Goal: Task Accomplishment & Management: Use online tool/utility

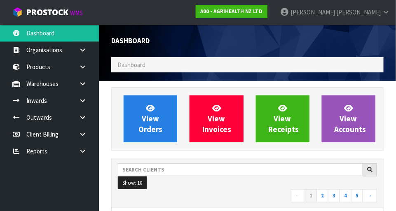
scroll to position [651, 285]
click at [153, 202] on nav "← 1 2 3 4 5 →" at bounding box center [247, 197] width 259 height 14
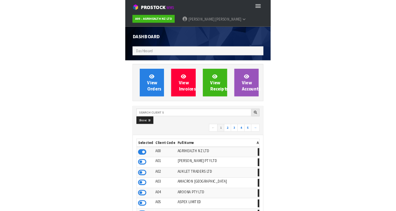
scroll to position [411618, 412032]
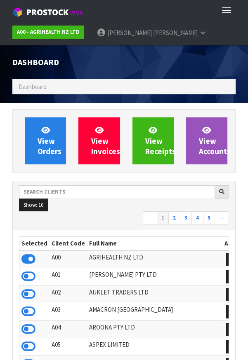
click at [208, 92] on ol "Dashboard" at bounding box center [123, 86] width 223 height 15
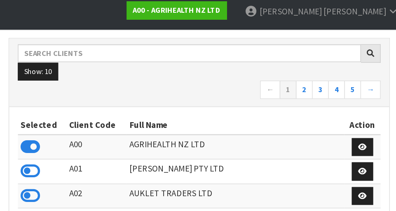
scroll to position [0, 0]
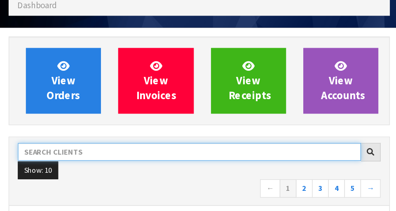
click at [176, 148] on input "text" at bounding box center [240, 149] width 245 height 13
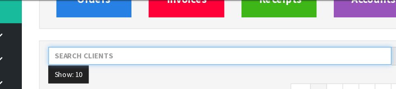
scroll to position [108, 0]
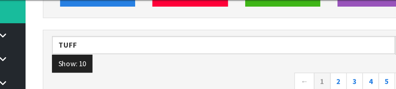
click at [226, 77] on nav "← 1 2 3 4 5 →" at bounding box center [247, 84] width 259 height 14
type input "TUFF"
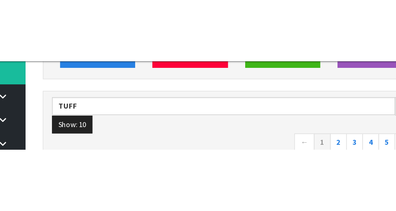
scroll to position [113, 0]
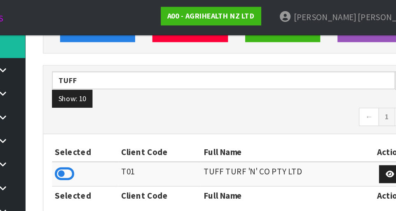
click at [133, 123] on icon at bounding box center [127, 124] width 14 height 12
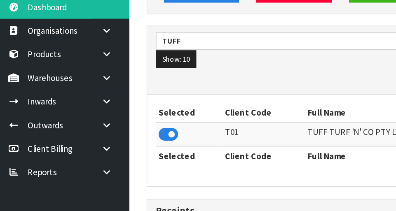
click at [82, 82] on icon at bounding box center [83, 84] width 8 height 6
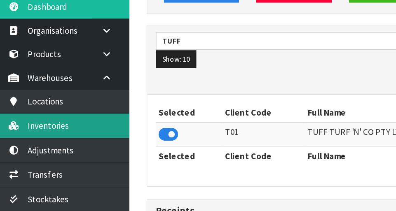
click at [80, 120] on link "Inventories" at bounding box center [49, 118] width 99 height 17
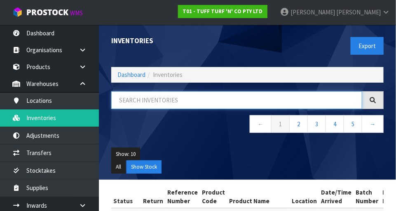
click at [150, 97] on input "text" at bounding box center [236, 101] width 251 height 18
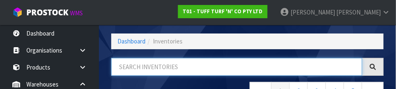
scroll to position [56, 0]
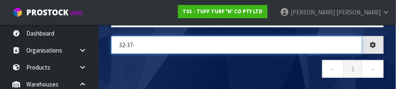
type input "32-37-"
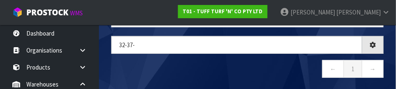
click at [237, 62] on nav "← 1 →" at bounding box center [247, 70] width 273 height 20
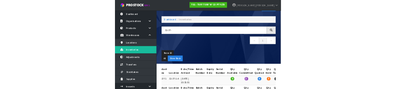
scroll to position [32, 0]
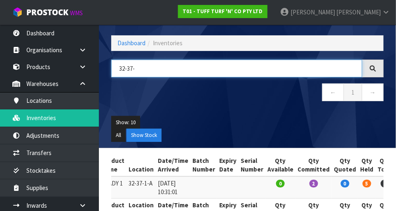
click at [152, 70] on input "32-37-" at bounding box center [236, 69] width 251 height 18
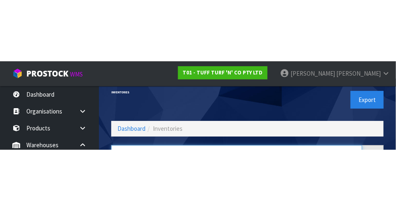
scroll to position [0, 0]
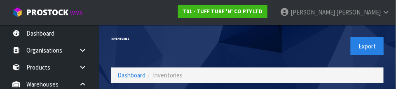
click at [223, 43] on div "Inventories" at bounding box center [176, 39] width 143 height 28
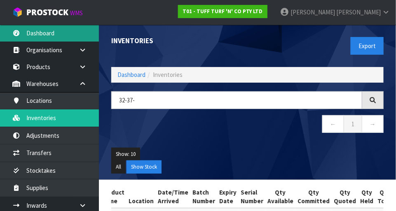
click at [46, 29] on link "Dashboard" at bounding box center [49, 33] width 99 height 17
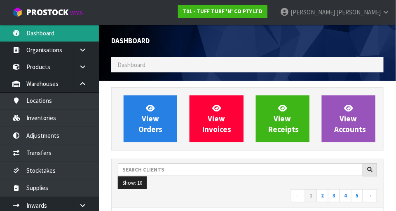
scroll to position [651, 285]
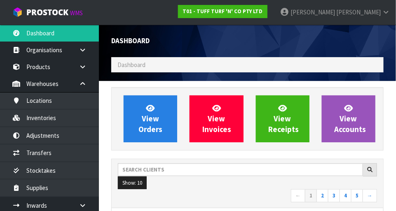
click at [158, 67] on ol "Dashboard" at bounding box center [247, 64] width 273 height 15
click at [179, 61] on ol "Dashboard" at bounding box center [247, 64] width 273 height 15
click at [158, 62] on ol "Dashboard" at bounding box center [247, 64] width 273 height 15
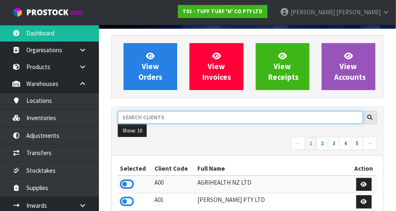
click at [182, 114] on input "text" at bounding box center [240, 117] width 245 height 13
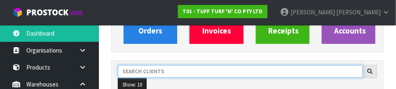
scroll to position [121, 0]
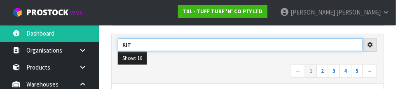
type input "KIT"
type input "KITCHENAID"
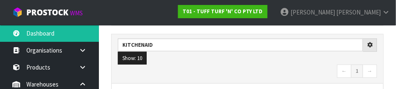
click at [266, 62] on ul "Show: 10 5 10 25 50" at bounding box center [247, 58] width 259 height 13
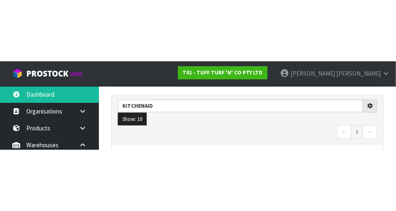
scroll to position [125, 0]
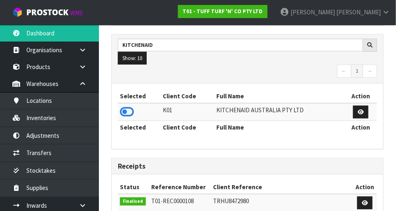
click at [132, 106] on icon at bounding box center [127, 112] width 14 height 12
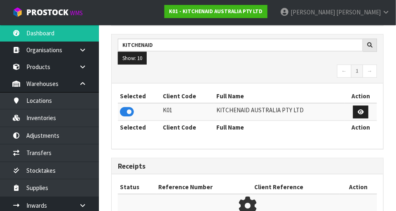
scroll to position [651, 285]
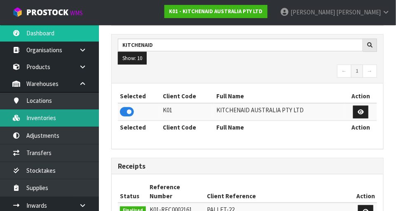
click at [67, 118] on link "Inventories" at bounding box center [49, 118] width 99 height 17
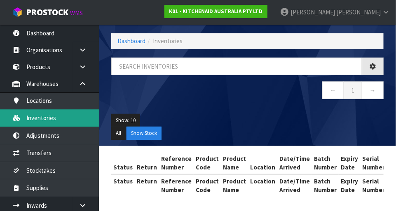
scroll to position [33, 0]
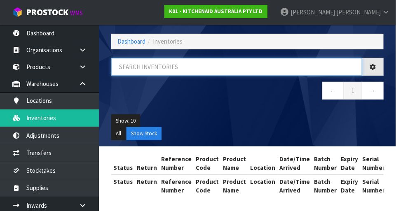
click at [176, 66] on input "text" at bounding box center [236, 67] width 251 height 18
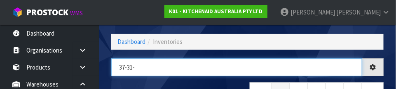
click at [225, 75] on input "37-31-" at bounding box center [236, 67] width 251 height 18
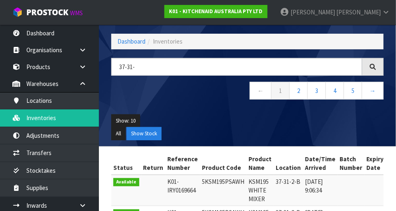
click at [220, 87] on nav "← 1 2 3 4 5 →" at bounding box center [247, 92] width 273 height 20
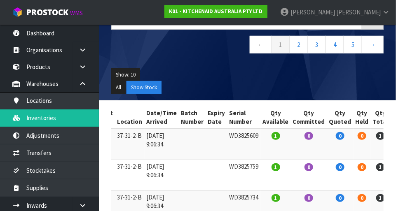
scroll to position [0, 0]
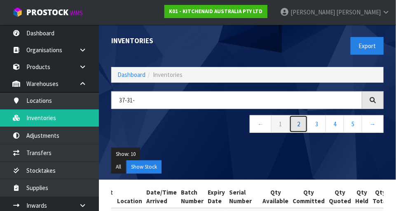
click at [302, 124] on link "2" at bounding box center [298, 124] width 19 height 18
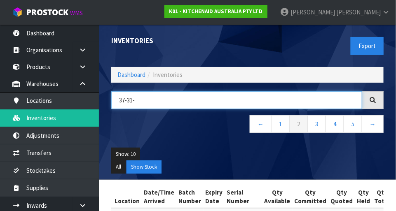
click at [148, 102] on input "37-31-" at bounding box center [236, 101] width 251 height 18
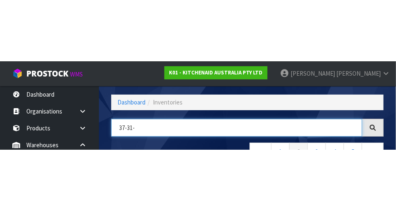
scroll to position [56, 0]
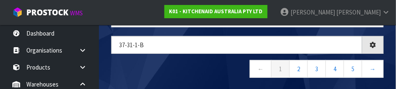
click at [211, 73] on nav "← 1 2 3 4 5 →" at bounding box center [247, 70] width 273 height 20
type input "37-31-1-B"
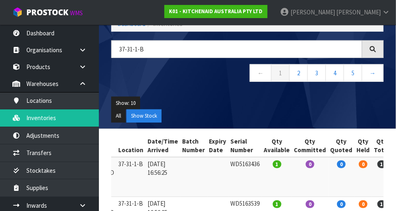
scroll to position [52, 0]
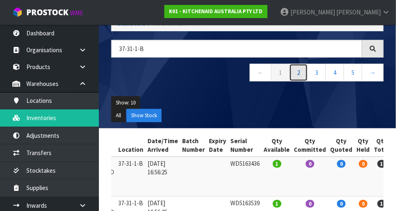
click at [300, 76] on link "2" at bounding box center [298, 73] width 19 height 18
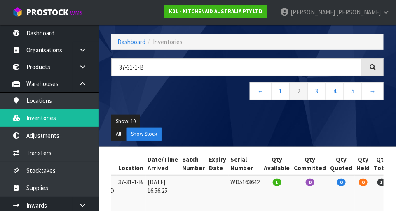
scroll to position [0, 0]
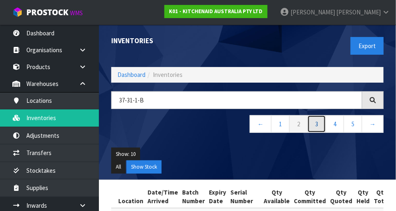
click at [317, 120] on link "3" at bounding box center [317, 124] width 19 height 18
click at [316, 124] on link "3" at bounding box center [317, 124] width 19 height 18
click at [335, 121] on link "4" at bounding box center [335, 124] width 19 height 18
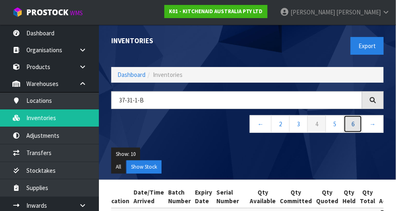
click at [357, 120] on link "6" at bounding box center [353, 124] width 19 height 18
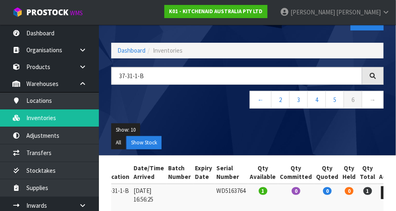
scroll to position [24, 0]
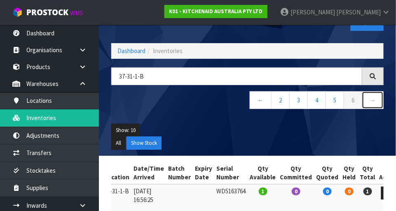
click at [377, 101] on link "→" at bounding box center [373, 101] width 22 height 18
click at [373, 102] on link "→" at bounding box center [373, 101] width 22 height 18
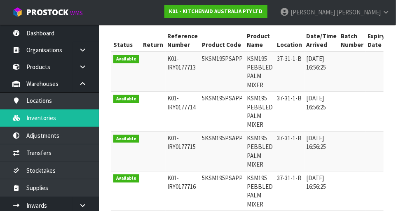
scroll to position [141, 0]
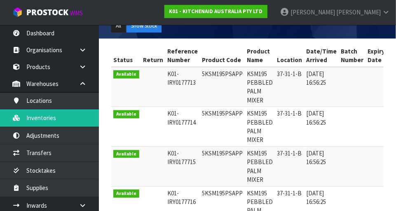
copy td "5KSM195PSAPP"
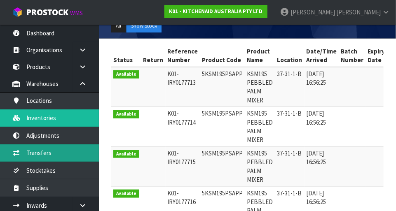
click at [63, 154] on link "Transfers" at bounding box center [49, 153] width 99 height 17
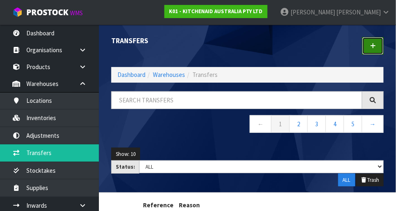
click at [377, 48] on link at bounding box center [372, 46] width 21 height 18
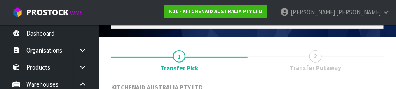
scroll to position [122, 0]
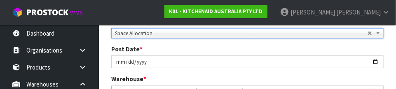
click at [341, 45] on div "Post Date * [DATE]" at bounding box center [247, 56] width 285 height 23
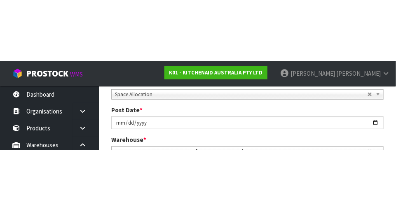
scroll to position [126, 0]
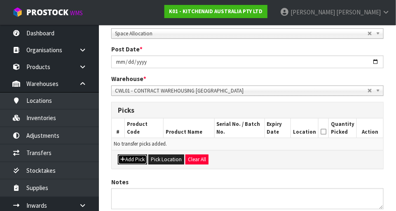
click at [132, 162] on button "Add Pick" at bounding box center [132, 160] width 29 height 10
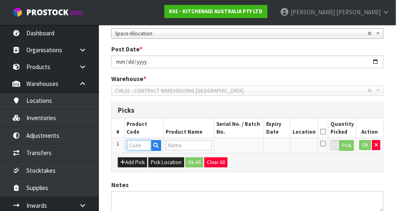
click at [143, 147] on input "text" at bounding box center [139, 146] width 24 height 10
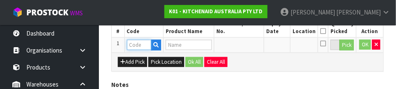
scroll to position [223, 0]
paste input "5KSM195PSAPP"
type input "5KSM195PSAPP"
type input "KSM195 PEBBLED PALM MIXER"
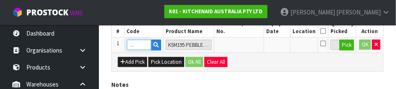
type input "5KSM195PSAPP"
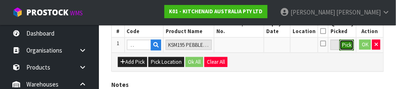
click at [343, 47] on button "Pick" at bounding box center [347, 45] width 14 height 11
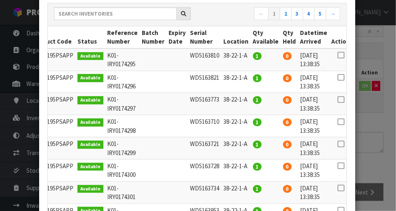
scroll to position [97, 0]
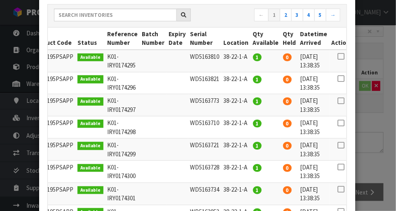
click at [338, 56] on icon at bounding box center [341, 56] width 7 height 0
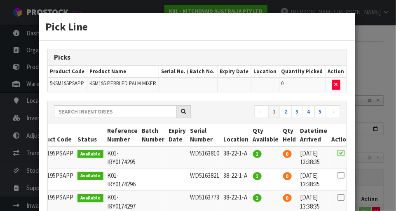
scroll to position [1, 0]
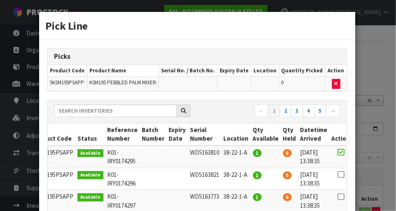
click at [378, 50] on div "Pick Line Picks Product Code Product Name Serial No. / Batch No. Expiry Date Lo…" at bounding box center [198, 105] width 396 height 211
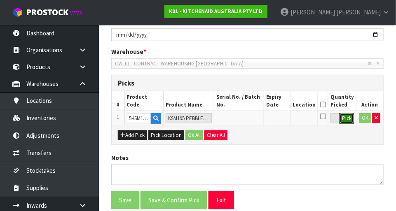
scroll to position [155, 0]
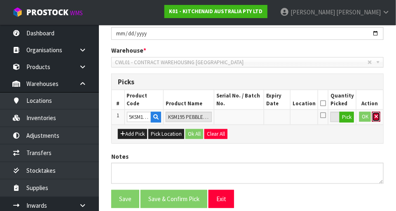
click at [378, 118] on icon "button" at bounding box center [376, 116] width 3 height 5
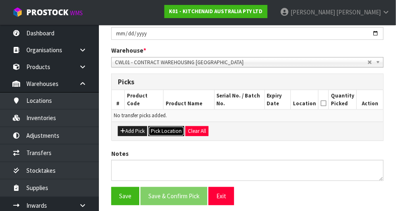
click at [166, 134] on button "Pick Location" at bounding box center [166, 132] width 36 height 10
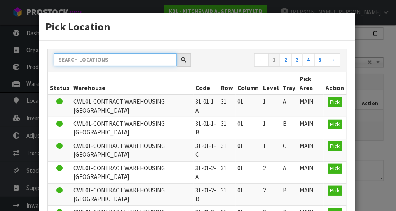
click at [121, 57] on input "text" at bounding box center [115, 60] width 123 height 13
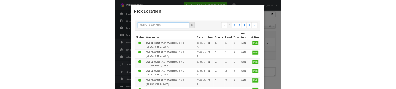
scroll to position [150, 0]
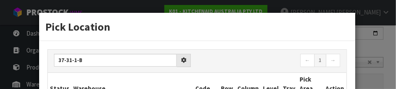
click at [255, 49] on div "37-31-1-b ← 1 →" at bounding box center [197, 60] width 299 height 23
type input "37-31-1-B"
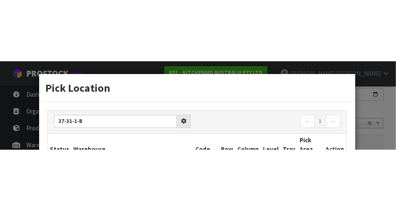
scroll to position [155, 0]
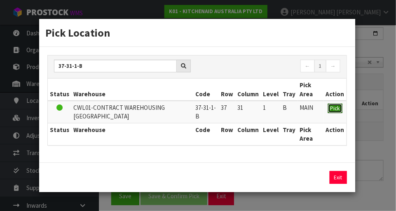
click at [341, 111] on button "Pick" at bounding box center [335, 109] width 14 height 10
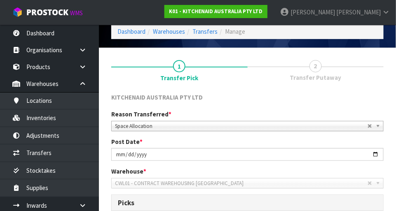
scroll to position [0, 0]
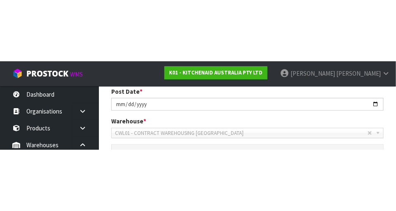
scroll to position [145, 0]
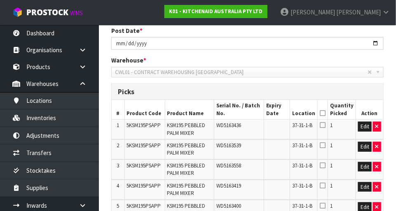
click at [326, 113] on icon at bounding box center [323, 113] width 6 height 0
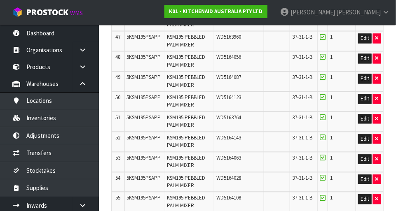
scroll to position [1367, 0]
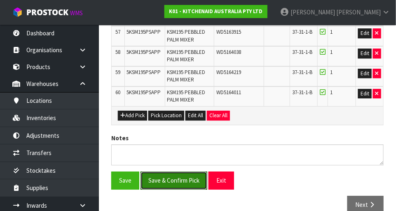
click at [174, 172] on button "Save & Confirm Pick" at bounding box center [174, 181] width 67 height 18
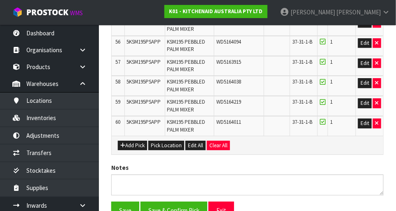
scroll to position [0, 0]
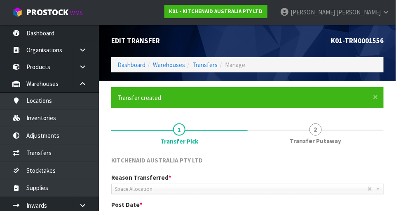
click at [313, 136] on link "2 Transfer Putaway" at bounding box center [316, 133] width 136 height 33
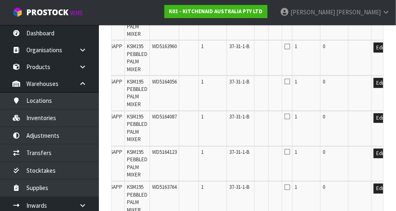
scroll to position [2308, 0]
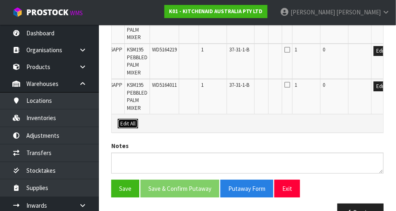
click at [131, 119] on button "Edit All" at bounding box center [128, 124] width 20 height 10
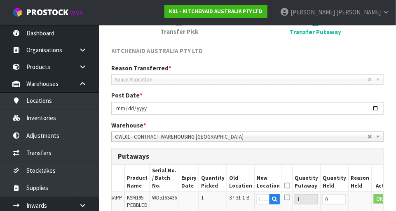
scroll to position [0, 33]
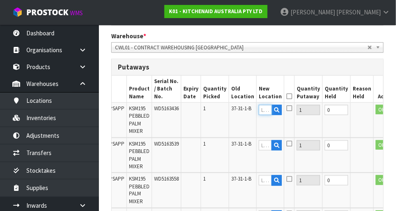
click at [261, 105] on input "text" at bounding box center [265, 110] width 13 height 10
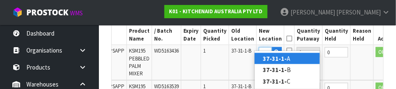
scroll to position [0, 15]
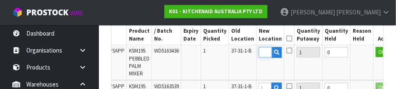
type input "37-31-1-A"
click at [287, 47] on icon at bounding box center [290, 50] width 6 height 7
click at [0, 0] on input "checkbox" at bounding box center [0, 0] width 0 height 0
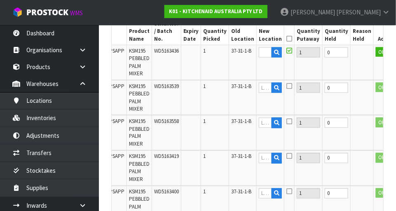
scroll to position [0, 0]
click at [376, 47] on button "OK" at bounding box center [382, 52] width 12 height 10
click at [274, 47] on link "Fill" at bounding box center [277, 54] width 6 height 14
type input "37-31-1-A"
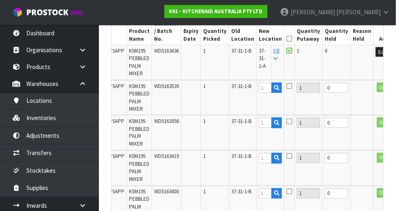
type input "37-31-1-A"
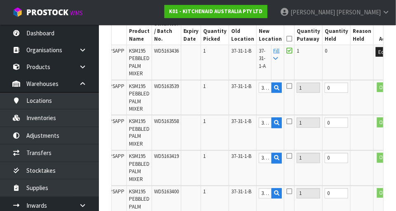
type input "37-31-1-A"
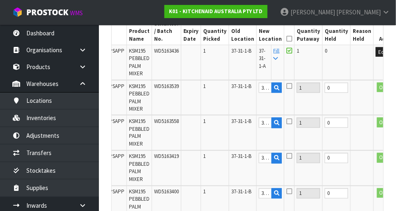
type input "37-31-1-A"
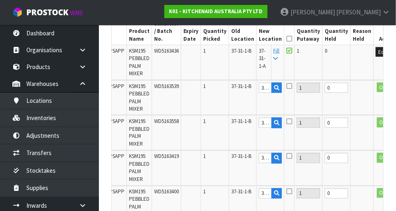
type input "37-31-1-A"
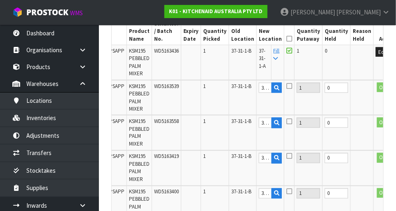
type input "37-31-1-A"
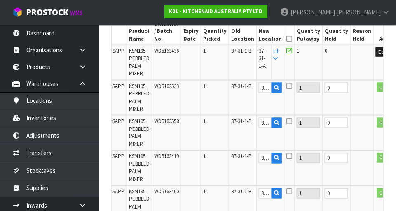
type input "37-31-1-A"
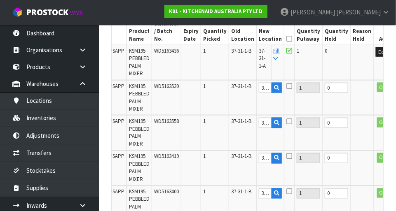
type input "37-31-1-A"
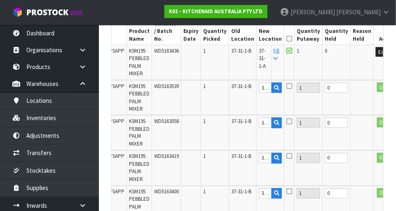
type input "37-31-1-A"
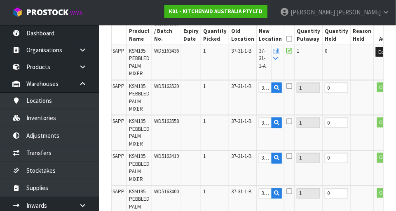
type input "37-31-1-A"
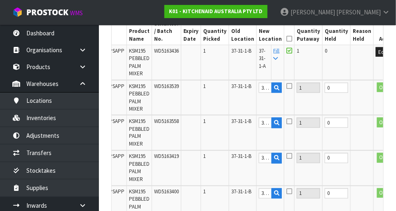
type input "37-31-1-A"
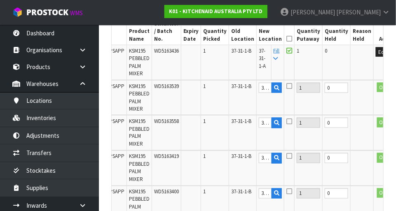
type input "37-31-1-A"
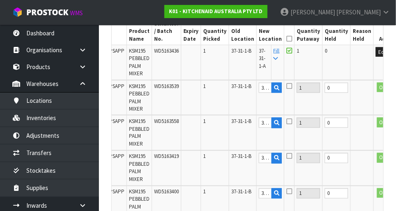
type input "37-31-1-A"
click at [287, 39] on icon at bounding box center [290, 39] width 6 height 0
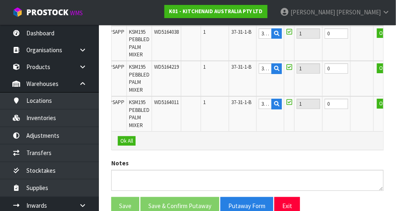
scroll to position [2308, 0]
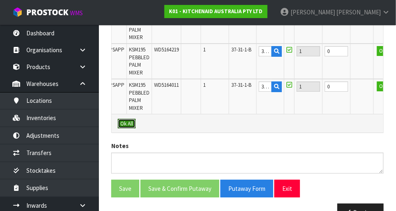
click at [127, 119] on button "Ok All" at bounding box center [127, 124] width 18 height 10
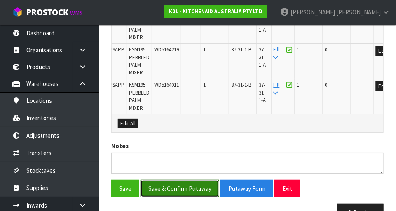
click at [176, 180] on button "Save & Confirm Putaway" at bounding box center [180, 189] width 79 height 18
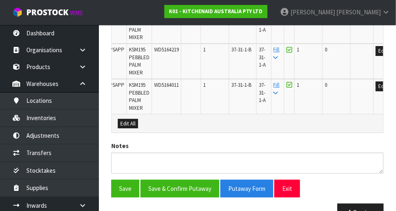
scroll to position [0, 0]
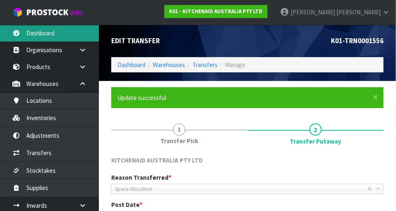
click at [63, 33] on link "Dashboard" at bounding box center [49, 33] width 99 height 17
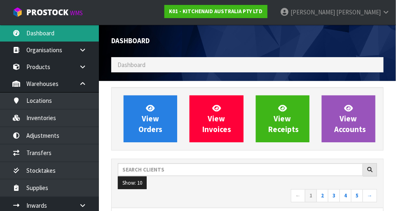
scroll to position [651, 285]
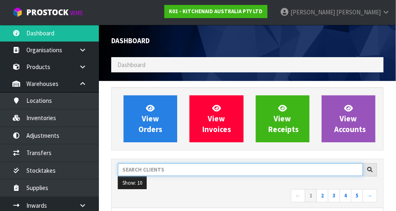
click at [184, 169] on input "text" at bounding box center [240, 170] width 245 height 13
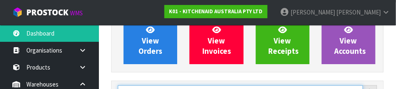
scroll to position [121, 0]
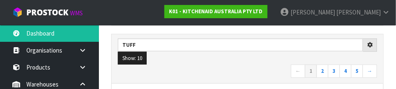
click at [218, 71] on nav "← 1 2 3 4 5 →" at bounding box center [247, 71] width 259 height 14
type input "TUFF"
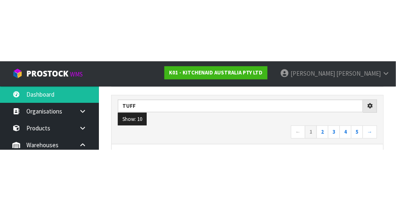
scroll to position [125, 0]
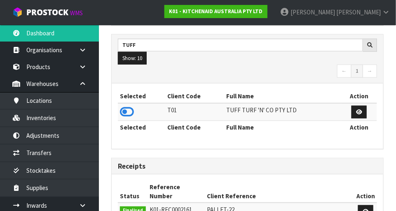
click at [132, 110] on icon at bounding box center [127, 112] width 14 height 12
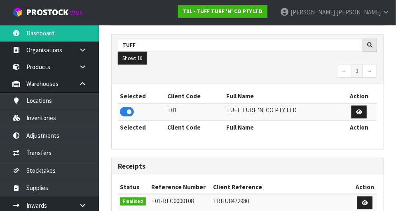
scroll to position [651, 285]
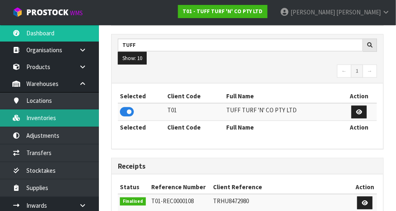
click at [71, 119] on link "Inventories" at bounding box center [49, 118] width 99 height 17
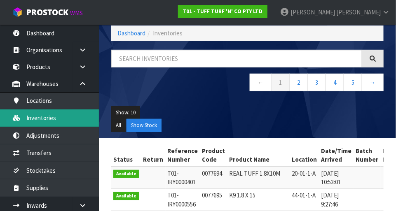
scroll to position [40, 0]
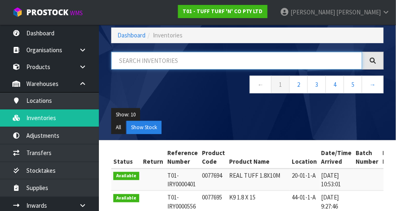
click at [140, 62] on input "text" at bounding box center [236, 61] width 251 height 18
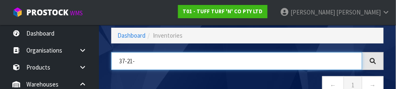
type input "37-21-"
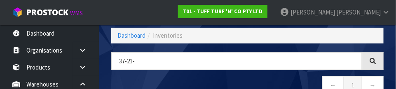
click at [240, 81] on nav "← 1 →" at bounding box center [247, 86] width 273 height 20
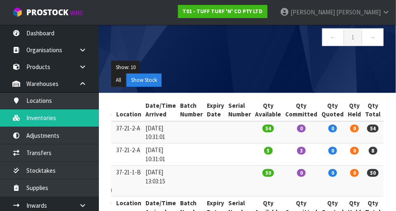
scroll to position [0, 162]
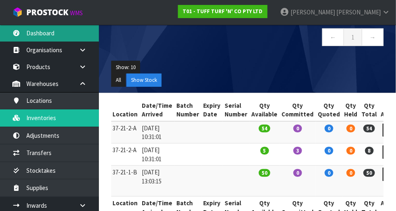
click at [61, 32] on link "Dashboard" at bounding box center [49, 33] width 99 height 17
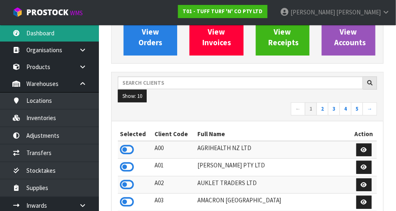
scroll to position [651, 285]
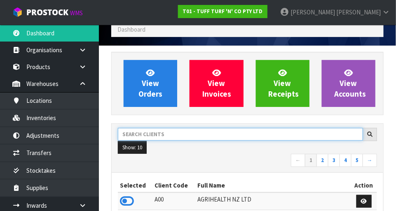
click at [207, 135] on input "text" at bounding box center [240, 134] width 245 height 13
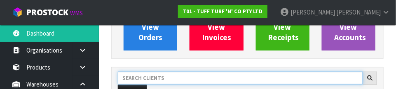
scroll to position [121, 0]
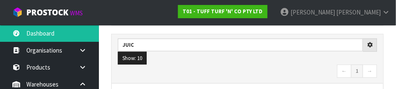
click at [255, 68] on nav "← 1 →" at bounding box center [247, 71] width 259 height 14
type input "JUIC"
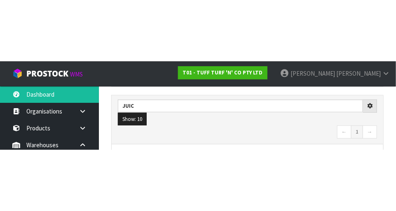
scroll to position [125, 0]
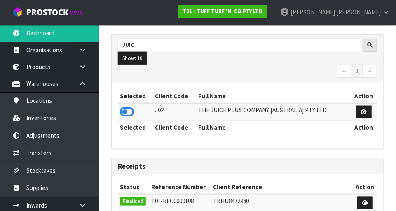
click at [130, 121] on th "Selected" at bounding box center [135, 127] width 35 height 13
click at [132, 113] on icon at bounding box center [127, 112] width 14 height 12
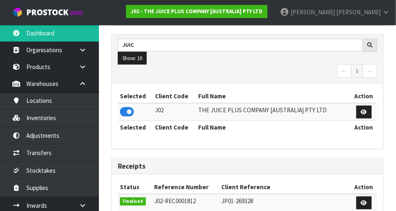
scroll to position [651, 285]
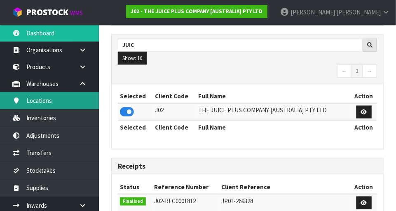
click at [71, 102] on link "Locations" at bounding box center [49, 100] width 99 height 17
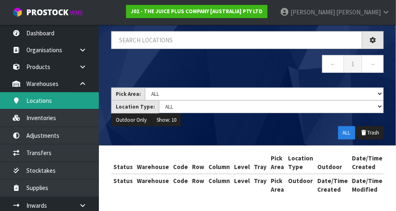
scroll to position [49, 0]
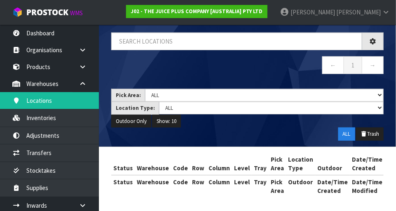
click at [66, 122] on div "Locations Dashboard Warehouses Locations ← 1 → Pick Area: Main Refurb Damaged P…" at bounding box center [198, 81] width 396 height 261
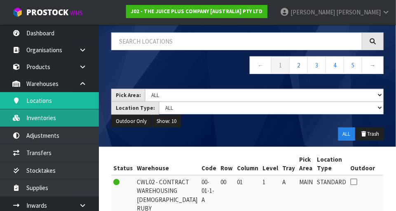
click at [70, 120] on link "Inventories" at bounding box center [49, 118] width 99 height 17
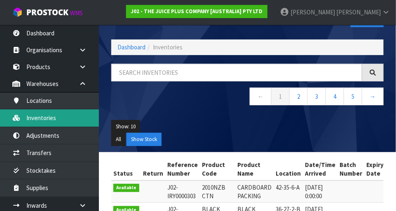
scroll to position [27, 0]
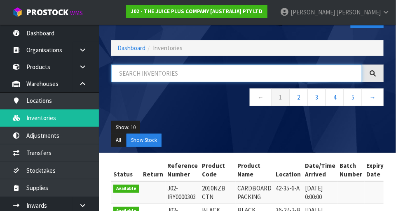
click at [188, 73] on input "text" at bounding box center [236, 74] width 251 height 18
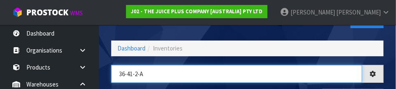
click at [289, 76] on input "36-41-2-A" at bounding box center [236, 74] width 251 height 18
click at [359, 65] on input "36-41-2-A" at bounding box center [236, 74] width 251 height 18
type input "36-41-2-A"
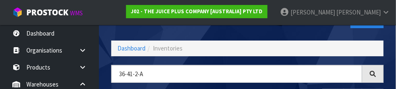
click at [280, 59] on div "Inventories Export Dashboard Inventories 36-41-2-A ← 1 → Show: 10 5 10 25 50 Al…" at bounding box center [247, 75] width 285 height 155
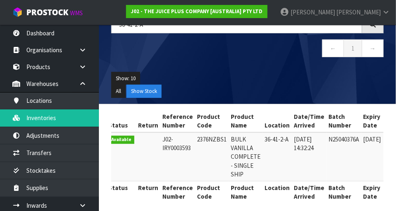
scroll to position [0, 0]
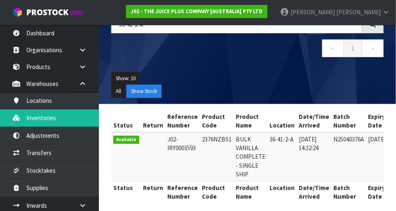
copy td "2376NZBS1"
click at [242, 72] on ul "Show: 10 5 10 25 50" at bounding box center [247, 78] width 273 height 13
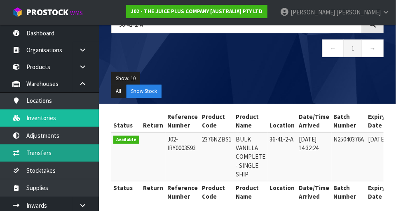
click at [57, 154] on link "Transfers" at bounding box center [49, 153] width 99 height 17
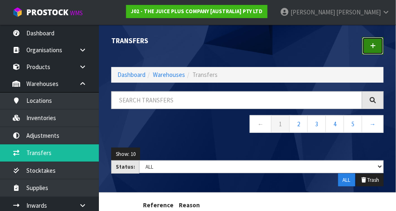
click at [379, 54] on link at bounding box center [372, 46] width 21 height 18
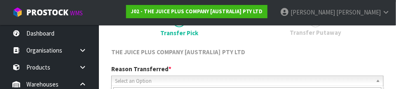
scroll to position [122, 0]
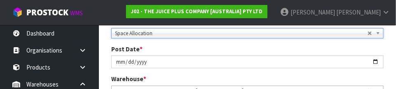
click at [263, 49] on div "Post Date * [DATE]" at bounding box center [247, 56] width 285 height 23
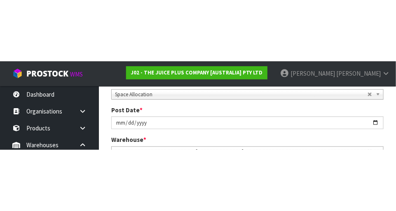
scroll to position [126, 0]
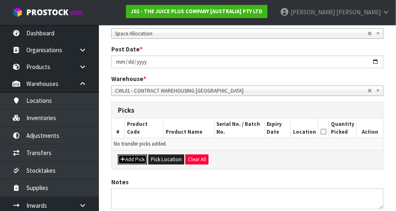
click at [131, 157] on button "Add Pick" at bounding box center [132, 160] width 29 height 10
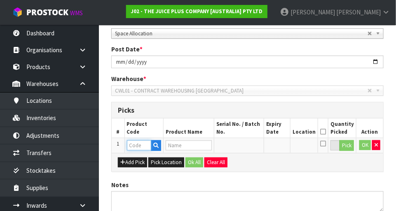
click at [145, 144] on input "text" at bounding box center [139, 146] width 24 height 10
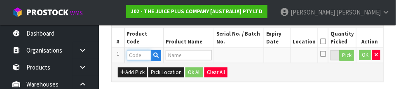
scroll to position [223, 0]
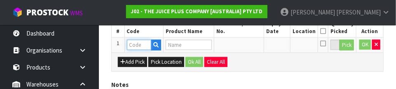
click at [142, 43] on input "text" at bounding box center [139, 45] width 24 height 10
paste input "2376NZBS1"
type input "2376NZBS1"
type input "BULK VANILLA COMPLETE - SINGLE SHIP"
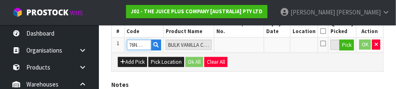
type input "2376NZBS1"
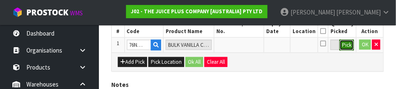
click at [350, 47] on button "Pick" at bounding box center [347, 45] width 14 height 11
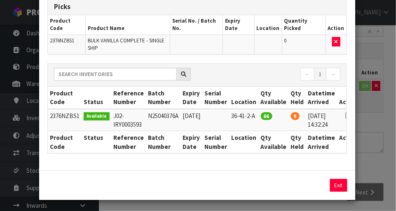
scroll to position [0, 20]
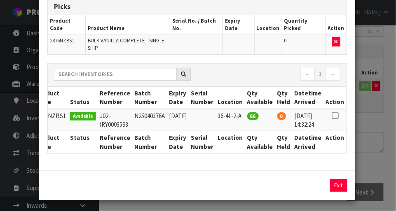
click at [335, 116] on icon at bounding box center [335, 116] width 7 height 0
click at [310, 188] on button "Assign Pick" at bounding box center [311, 185] width 34 height 13
type input "66"
click at [376, 167] on div "Pick Line Picks Product Code Product Name Serial No. / Batch No. Expiry Date Lo…" at bounding box center [198, 105] width 396 height 211
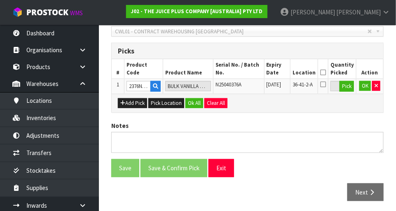
click at [326, 87] on icon at bounding box center [323, 84] width 6 height 7
click at [0, 0] on input "checkbox" at bounding box center [0, 0] width 0 height 0
click at [364, 87] on button "OK" at bounding box center [365, 86] width 12 height 10
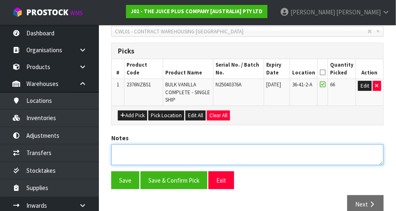
click at [318, 146] on textarea at bounding box center [247, 155] width 273 height 21
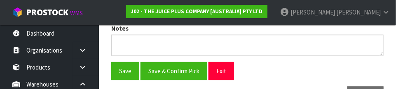
click at [322, 73] on div "Save Save & Confirm Pick Exit" at bounding box center [247, 71] width 285 height 18
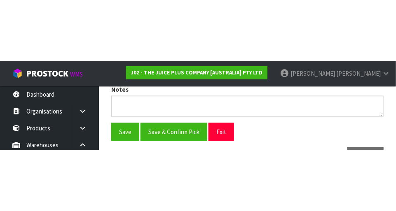
scroll to position [198, 0]
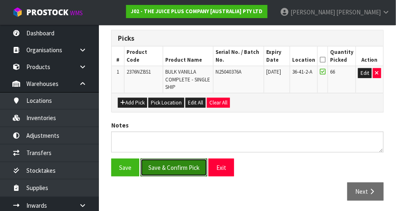
click at [186, 164] on button "Save & Confirm Pick" at bounding box center [174, 168] width 67 height 18
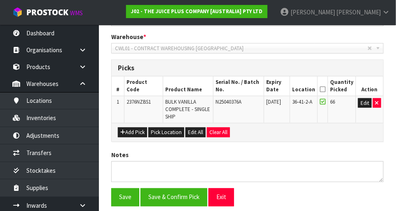
scroll to position [0, 0]
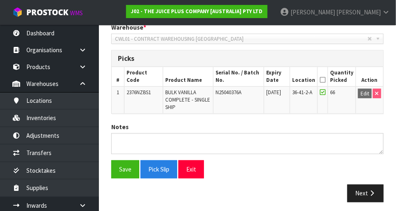
scroll to position [208, 0]
click at [369, 192] on icon "button" at bounding box center [372, 194] width 8 height 6
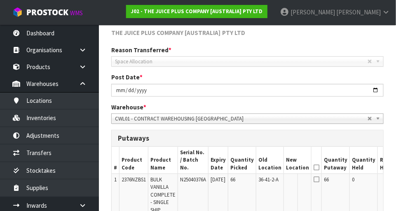
scroll to position [140, 0]
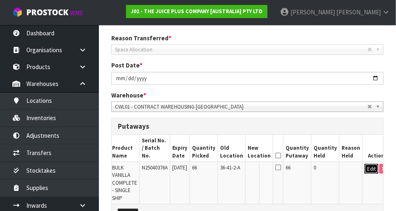
click at [366, 165] on button "Edit" at bounding box center [372, 169] width 14 height 10
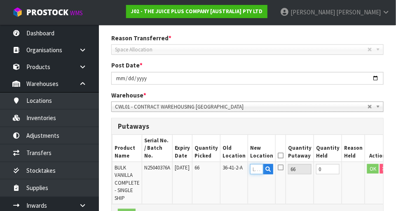
click at [260, 164] on input "text" at bounding box center [256, 169] width 13 height 10
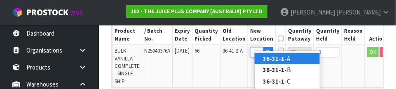
scroll to position [0, 15]
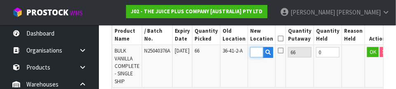
type input "36-31-1-A"
click at [283, 47] on icon at bounding box center [281, 50] width 6 height 7
click at [0, 0] on input "checkbox" at bounding box center [0, 0] width 0 height 0
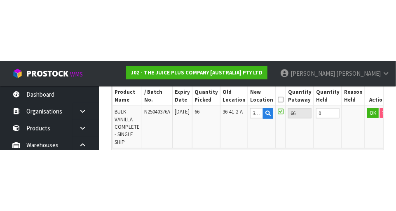
scroll to position [243, 0]
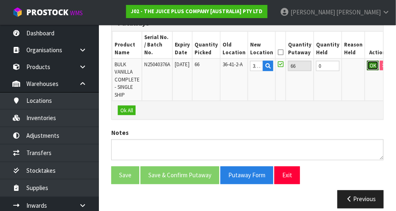
click at [367, 61] on button "OK" at bounding box center [373, 66] width 12 height 10
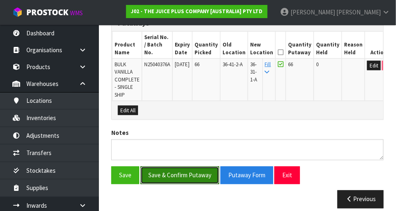
click at [198, 167] on button "Save & Confirm Putaway" at bounding box center [180, 176] width 79 height 18
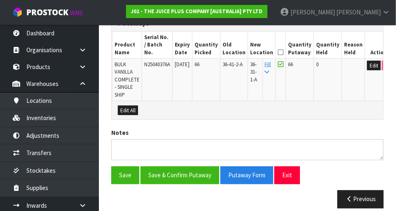
scroll to position [0, 0]
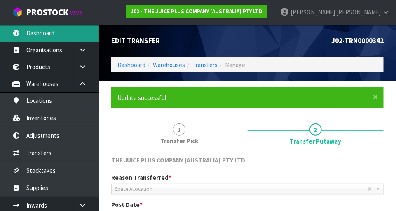
click at [38, 33] on link "Dashboard" at bounding box center [49, 33] width 99 height 17
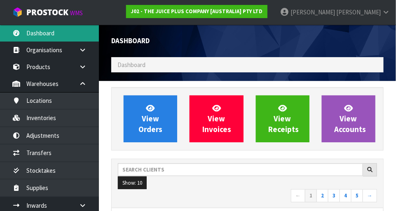
scroll to position [651, 285]
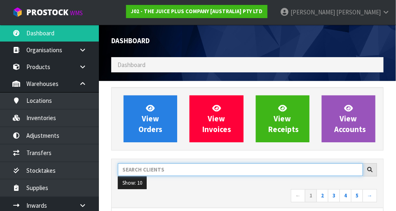
click at [175, 172] on input "text" at bounding box center [240, 170] width 245 height 13
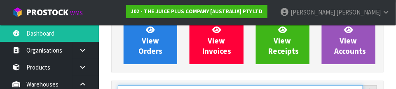
scroll to position [121, 0]
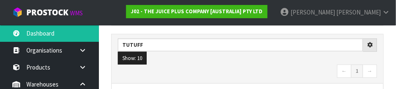
click at [242, 67] on nav "← 1 →" at bounding box center [247, 71] width 259 height 14
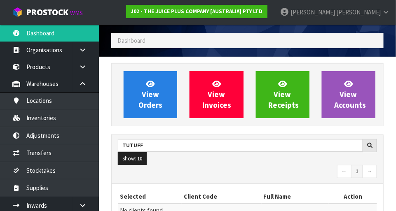
scroll to position [24, 0]
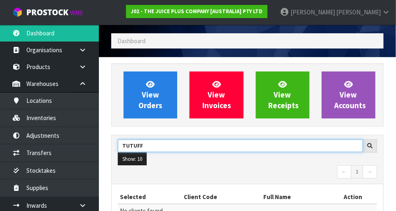
click at [133, 147] on input "TUTUFF" at bounding box center [240, 146] width 245 height 13
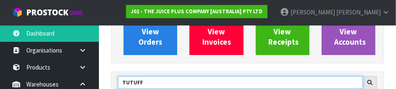
scroll to position [121, 0]
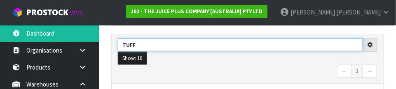
type input "TUFF"
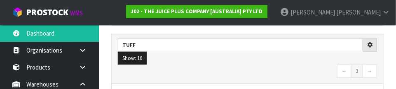
click at [305, 70] on nav "← 1 →" at bounding box center [247, 71] width 259 height 14
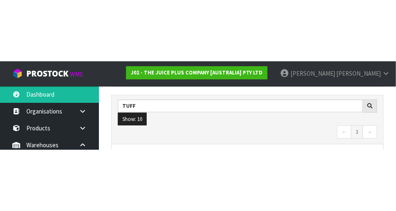
scroll to position [125, 0]
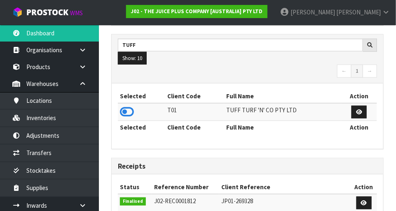
click at [132, 108] on icon at bounding box center [127, 112] width 14 height 12
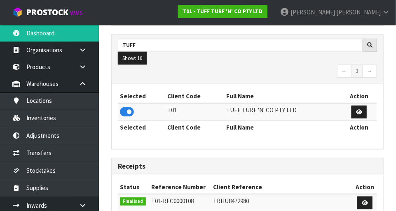
scroll to position [651, 285]
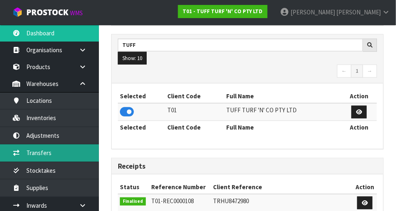
click at [47, 157] on link "Transfers" at bounding box center [49, 153] width 99 height 17
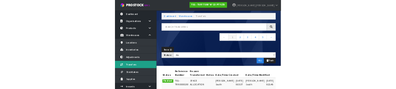
scroll to position [32, 0]
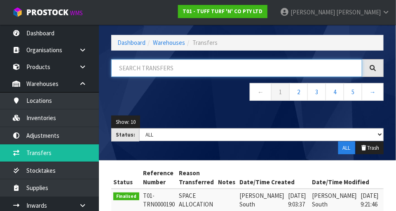
click at [165, 70] on input "text" at bounding box center [236, 68] width 251 height 18
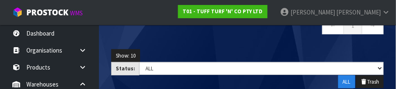
type input "36-34-4-B"
click at [289, 43] on div "Show: 10 5 10 25 50 Status: Draft Pending Pick Goods Picked Finalised ALL ALL T…" at bounding box center [247, 69] width 285 height 52
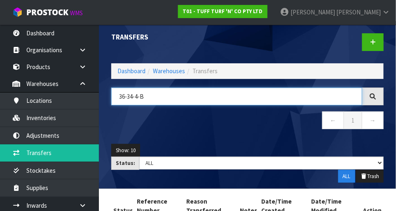
scroll to position [56, 0]
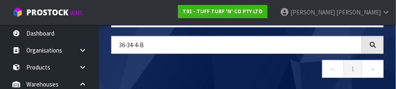
click at [255, 75] on nav "← 1 →" at bounding box center [247, 70] width 273 height 20
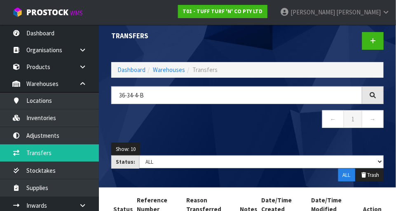
scroll to position [2, 0]
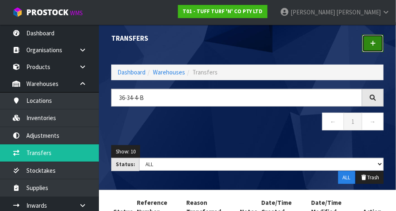
click at [376, 41] on icon at bounding box center [373, 43] width 6 height 6
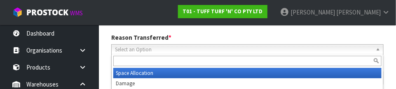
scroll to position [122, 0]
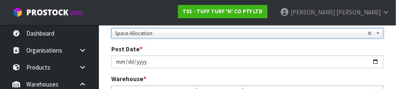
click at [219, 46] on div "Post Date * [DATE]" at bounding box center [247, 56] width 285 height 23
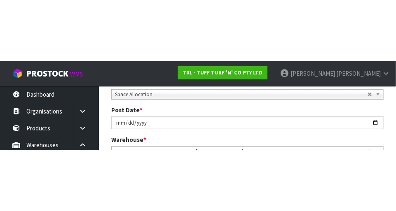
scroll to position [126, 0]
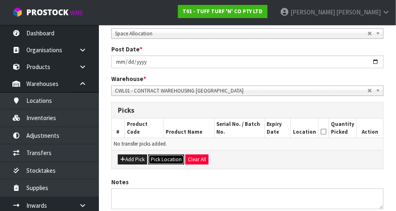
click at [169, 162] on button "Pick Location" at bounding box center [166, 160] width 36 height 10
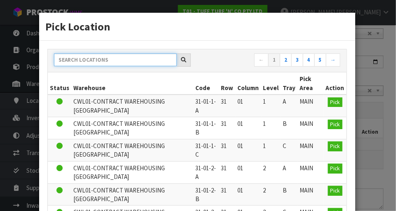
click at [130, 60] on input "text" at bounding box center [115, 60] width 123 height 13
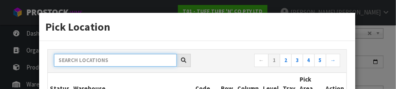
paste input "36-34-4-B"
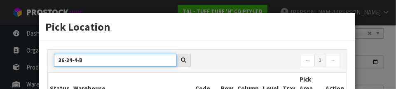
type input "36-34-4-B"
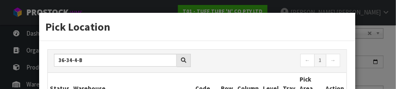
click at [268, 30] on h3 "Pick Location" at bounding box center [197, 26] width 304 height 15
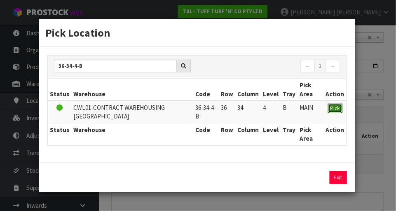
click at [339, 108] on span "Pick" at bounding box center [335, 108] width 9 height 7
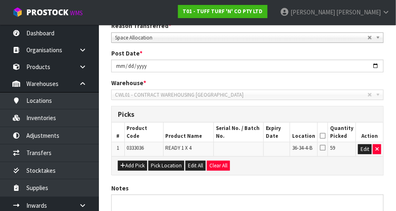
click at [326, 148] on icon at bounding box center [323, 148] width 6 height 7
click at [0, 0] on input "checkbox" at bounding box center [0, 0] width 0 height 0
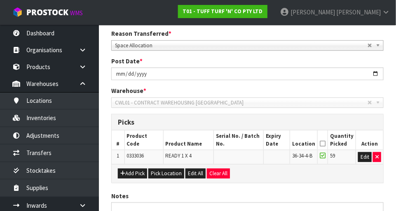
scroll to position [118, 0]
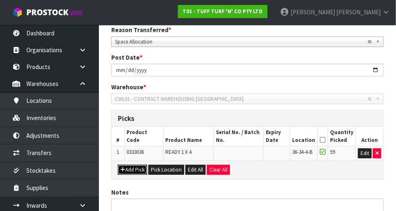
click at [135, 172] on button "Add Pick" at bounding box center [132, 170] width 29 height 10
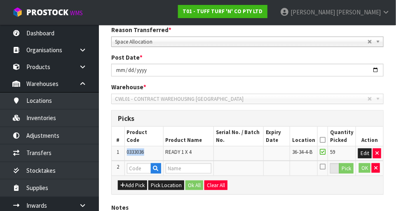
copy span "0333036"
click at [142, 169] on input "text" at bounding box center [139, 169] width 24 height 10
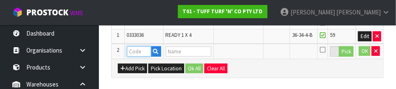
scroll to position [237, 0]
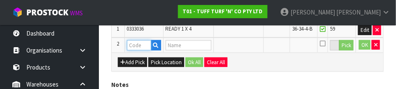
click at [139, 44] on input "text" at bounding box center [139, 45] width 24 height 10
paste input "0333036"
type input "0333036"
type input "READY 1 X 4"
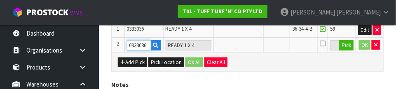
type input "0333036"
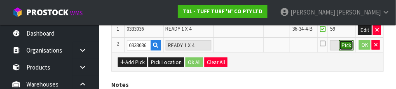
click at [350, 49] on button "Pick" at bounding box center [346, 45] width 14 height 11
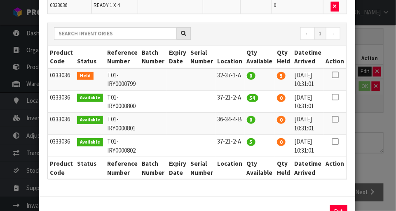
scroll to position [78, 0]
click at [338, 75] on icon at bounding box center [335, 75] width 7 height 0
click at [316, 209] on button "Assign Pick" at bounding box center [311, 211] width 34 height 13
type input "5"
click at [336, 97] on icon at bounding box center [335, 97] width 7 height 0
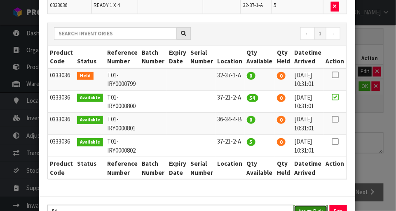
click at [316, 209] on button "Assign Pick" at bounding box center [311, 211] width 34 height 13
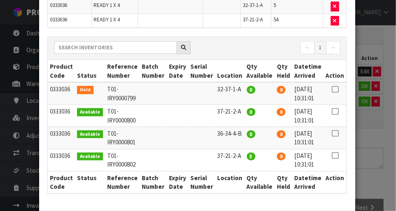
click at [337, 134] on icon at bounding box center [335, 134] width 7 height 0
click at [336, 134] on icon at bounding box center [335, 134] width 7 height 0
click at [336, 156] on icon at bounding box center [335, 156] width 7 height 0
type input "5"
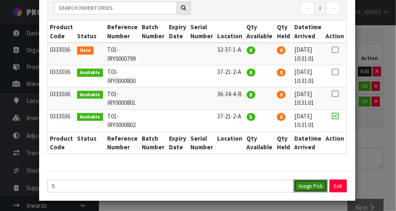
click at [315, 186] on button "Assign Pick" at bounding box center [311, 186] width 34 height 13
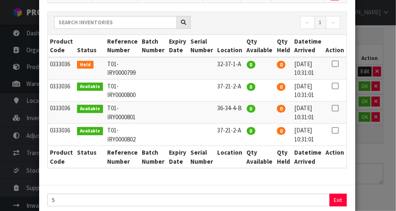
scroll to position [132, 0]
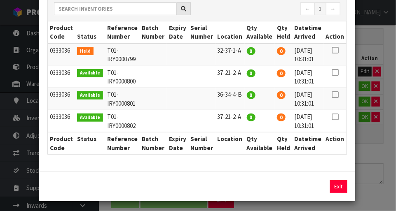
click at [382, 176] on div "Pick Line Picks Product Code Product Name Serial No. / Batch No. Expiry Date Lo…" at bounding box center [198, 105] width 396 height 211
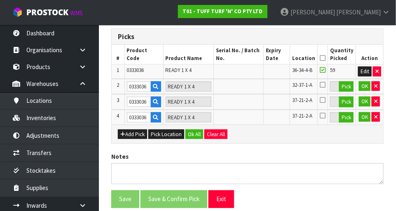
click at [324, 58] on icon at bounding box center [323, 58] width 6 height 0
click at [197, 136] on button "Ok All" at bounding box center [195, 135] width 18 height 10
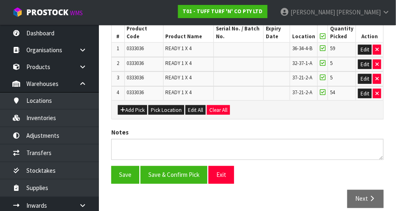
scroll to position [228, 0]
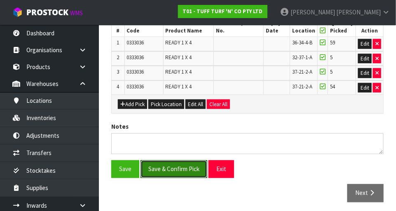
click at [184, 172] on button "Save & Confirm Pick" at bounding box center [174, 170] width 67 height 18
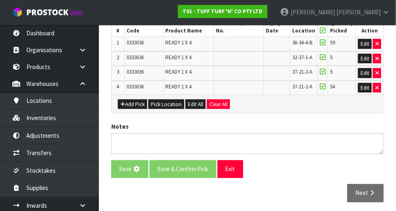
scroll to position [0, 0]
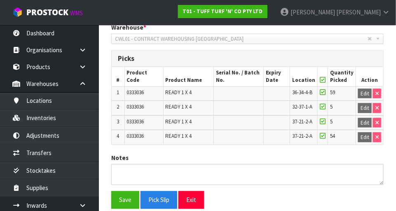
scroll to position [240, 0]
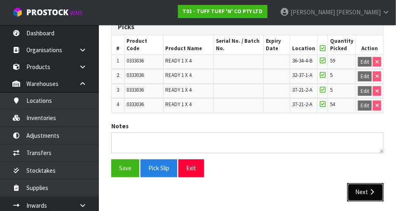
click at [373, 190] on icon "button" at bounding box center [372, 193] width 8 height 6
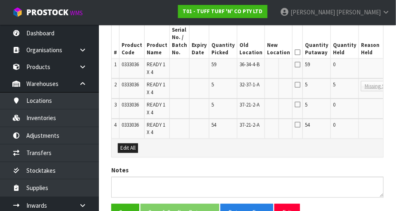
scroll to position [252, 0]
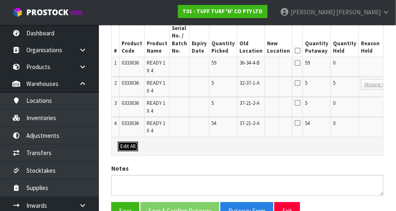
click at [128, 147] on button "Edit All" at bounding box center [128, 147] width 20 height 10
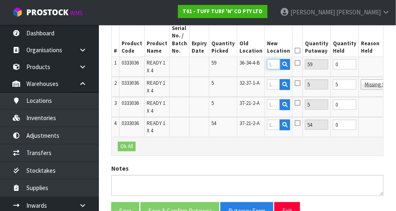
click at [267, 66] on input "text" at bounding box center [273, 64] width 13 height 10
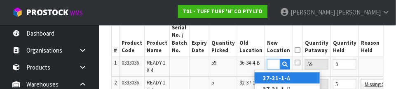
scroll to position [0, 15]
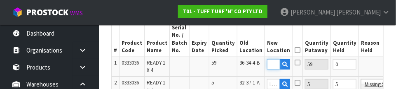
type input "37-31-1-B"
click at [295, 63] on icon at bounding box center [298, 62] width 6 height 7
click at [0, 0] on input "checkbox" at bounding box center [0, 0] width 0 height 0
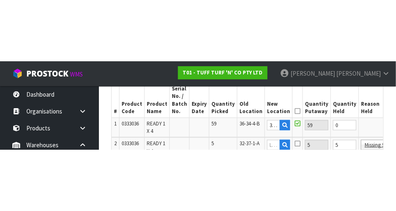
scroll to position [252, 0]
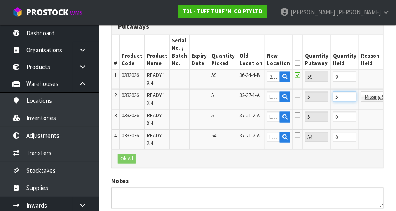
click at [333, 98] on input "5" at bounding box center [344, 97] width 23 height 10
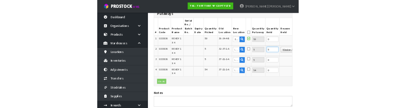
scroll to position [236, 0]
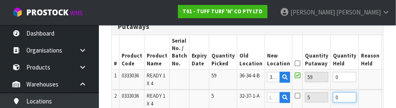
type input "0"
click at [384, 78] on button "OK" at bounding box center [390, 77] width 12 height 10
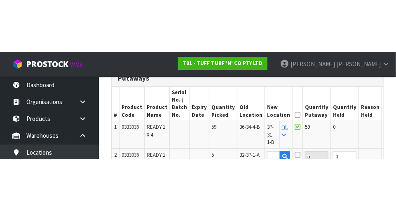
scroll to position [240, 0]
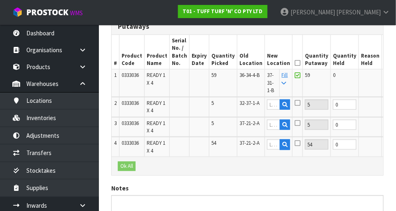
click at [282, 82] on icon at bounding box center [284, 83] width 5 height 5
type input "37-31-1-B"
click at [129, 167] on button "Ok All" at bounding box center [127, 167] width 18 height 10
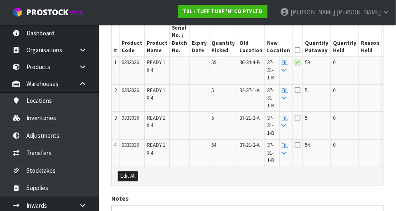
scroll to position [255, 0]
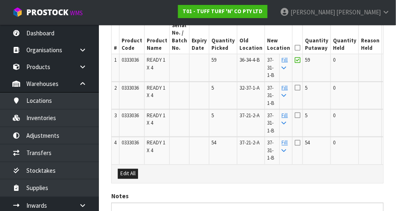
click at [295, 48] on icon at bounding box center [298, 48] width 6 height 0
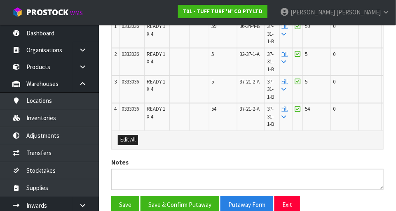
scroll to position [326, 0]
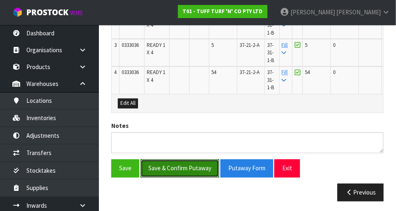
click at [202, 166] on button "Save & Confirm Putaway" at bounding box center [180, 169] width 79 height 18
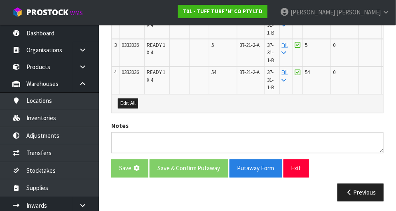
scroll to position [0, 0]
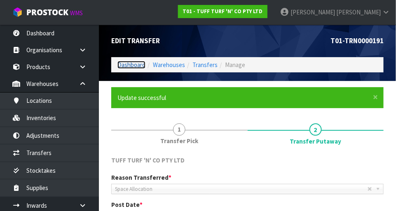
click at [135, 62] on link "Dashboard" at bounding box center [131, 65] width 28 height 8
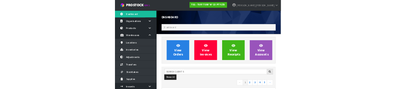
scroll to position [651, 285]
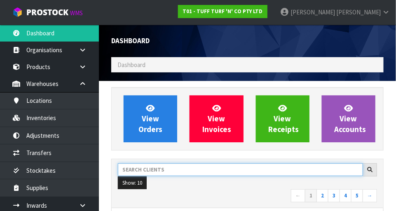
click at [175, 167] on input "text" at bounding box center [240, 170] width 245 height 13
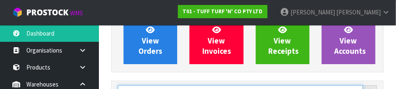
scroll to position [121, 0]
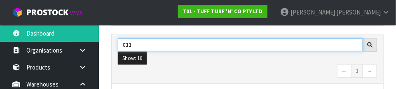
type input "C11"
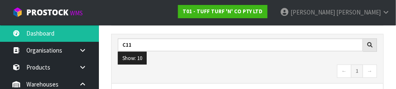
click at [300, 71] on nav "← 1 →" at bounding box center [247, 71] width 259 height 14
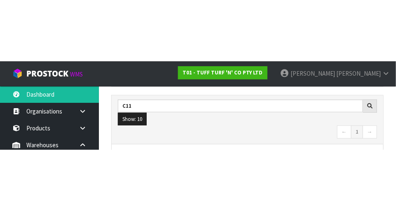
scroll to position [125, 0]
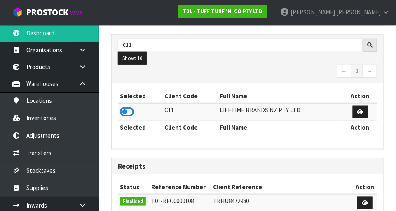
click at [133, 111] on icon at bounding box center [127, 112] width 14 height 12
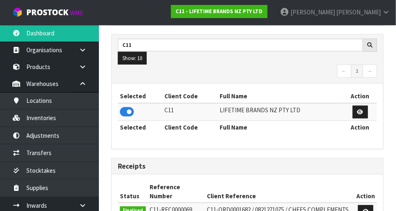
scroll to position [651, 285]
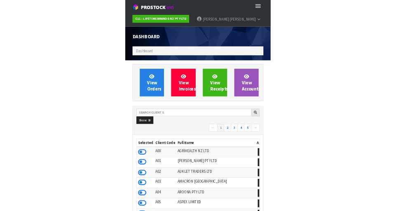
scroll to position [649, 235]
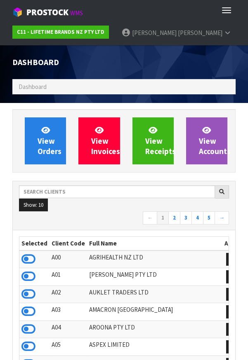
click at [129, 211] on td "ACS NZ PTY LTD" at bounding box center [154, 365] width 135 height 18
click at [1, 54] on header "Dashboard Dashboard" at bounding box center [124, 74] width 248 height 58
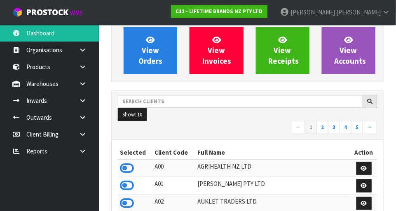
scroll to position [68, 0]
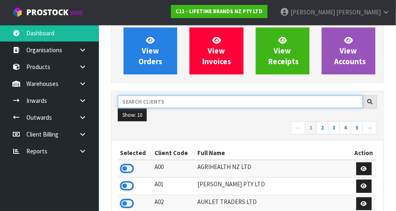
click at [179, 107] on input "text" at bounding box center [240, 102] width 245 height 13
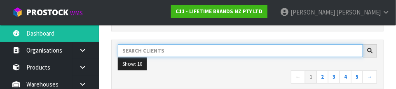
scroll to position [121, 0]
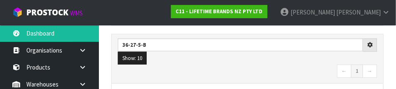
click at [265, 74] on nav "← 1 →" at bounding box center [247, 71] width 259 height 14
type input "36-27-5-B"
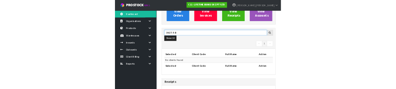
scroll to position [88, 0]
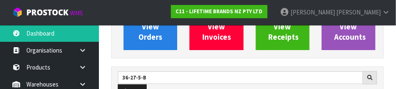
click at [88, 84] on link at bounding box center [86, 83] width 26 height 17
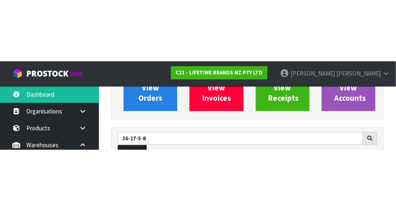
scroll to position [92, 0]
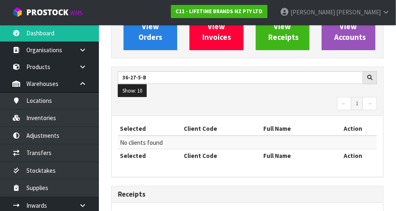
click at [92, 88] on link at bounding box center [86, 83] width 26 height 17
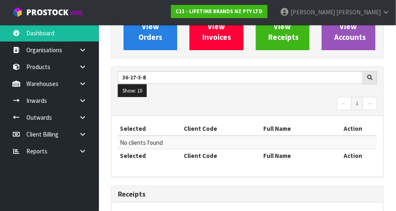
click at [89, 87] on link at bounding box center [86, 83] width 26 height 17
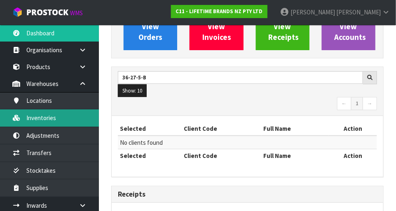
click at [60, 126] on link "Inventories" at bounding box center [49, 118] width 99 height 17
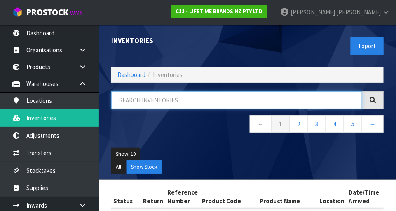
paste input "36-27-5-B"
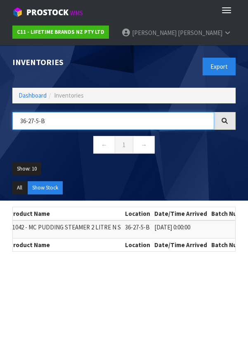
type input "36-27-5-B"
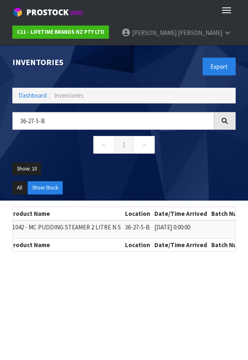
click at [164, 9] on div "Toggle navigation ProStock WMS" at bounding box center [124, 10] width 248 height 21
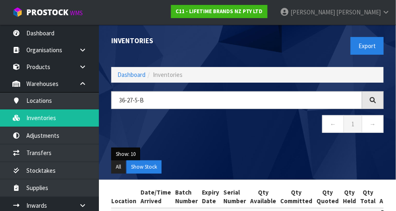
click at [131, 148] on button "Show: 10" at bounding box center [125, 154] width 29 height 13
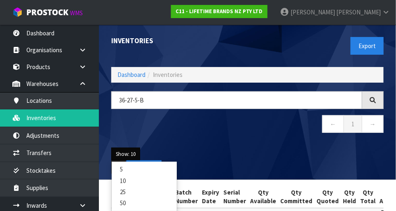
click at [275, 146] on div "Show: 10 5 10 25 50 All Show Stock" at bounding box center [247, 161] width 285 height 38
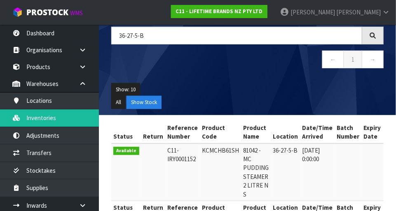
copy td "KCMCHB61SH"
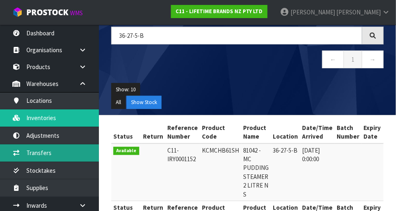
click at [73, 157] on link "Transfers" at bounding box center [49, 153] width 99 height 17
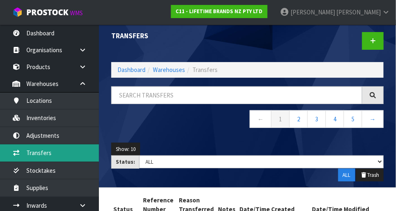
scroll to position [8, 0]
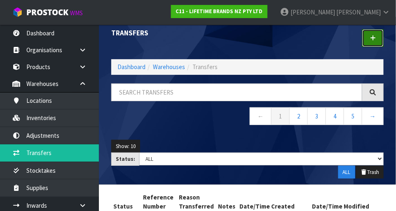
click at [378, 43] on link at bounding box center [372, 38] width 21 height 18
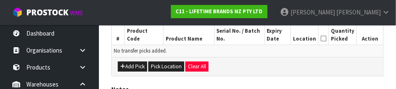
scroll to position [216, 0]
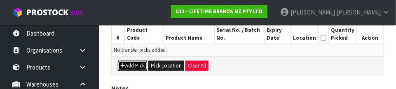
click at [135, 68] on button "Add Pick" at bounding box center [132, 66] width 29 height 10
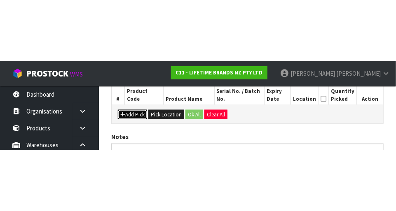
scroll to position [186, 0]
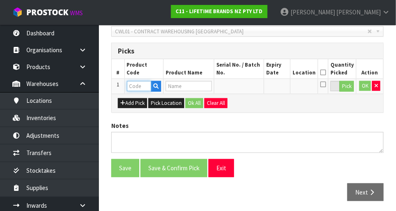
paste input "KCMCHB61SH"
type input "KCMCHB61SH"
type input "81042 - MC PUDDING STEAMER 2 LITRE N S"
type input "KCMCHB61SH"
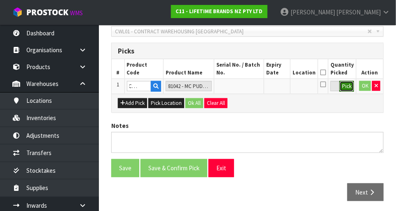
click at [348, 88] on button "Pick" at bounding box center [347, 86] width 14 height 11
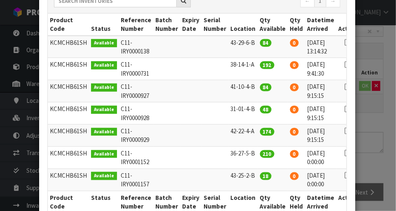
scroll to position [126, 0]
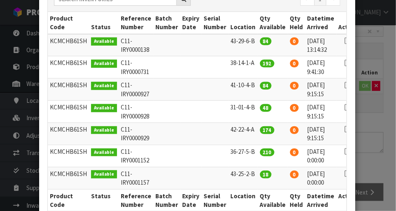
click at [345, 152] on icon at bounding box center [348, 152] width 7 height 0
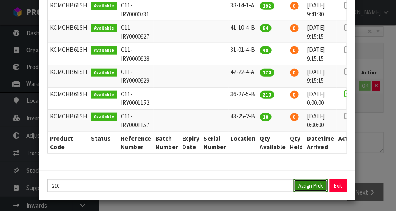
click at [312, 185] on button "Assign Pick" at bounding box center [311, 186] width 34 height 13
type input "210"
click at [388, 163] on div "Pick Line Picks Product Code Product Name Serial No. / Batch No. Expiry Date Lo…" at bounding box center [198, 105] width 396 height 211
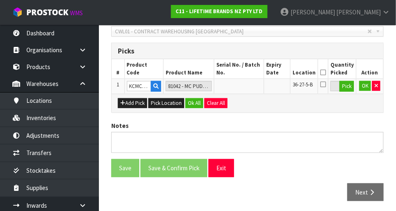
click at [326, 86] on icon at bounding box center [323, 84] width 6 height 7
click at [0, 0] on input "checkbox" at bounding box center [0, 0] width 0 height 0
click at [365, 86] on button "OK" at bounding box center [365, 86] width 12 height 10
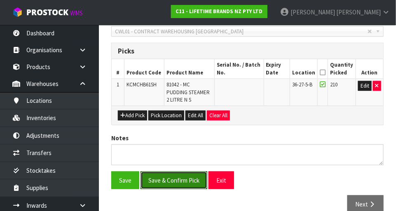
click at [186, 172] on button "Save & Confirm Pick" at bounding box center [174, 181] width 67 height 18
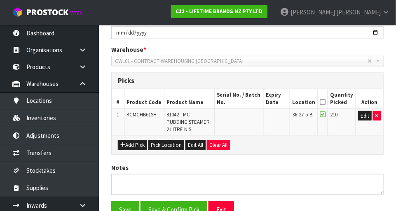
scroll to position [0, 0]
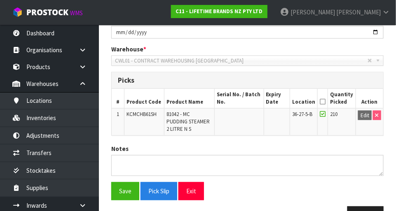
scroll to position [187, 0]
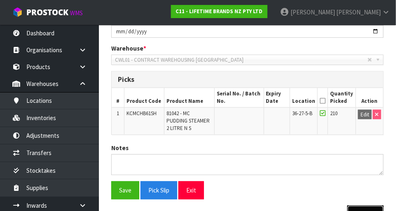
click at [366, 206] on button "Next" at bounding box center [366, 215] width 36 height 18
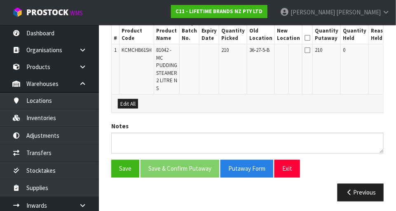
click at [359, 113] on div "LIFETIME BRANDS NZ PTY LTD Reason Transferred * Space Allocation Damage Expired…" at bounding box center [247, 49] width 273 height 317
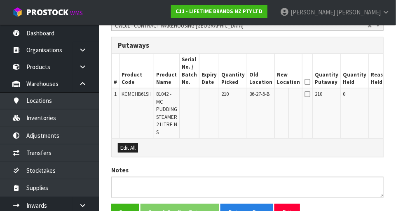
scroll to position [222, 0]
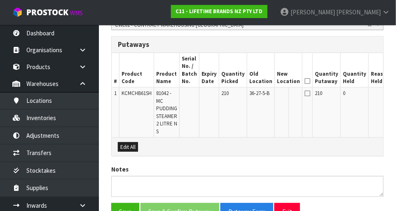
click at [394, 94] on button "Edit" at bounding box center [401, 95] width 14 height 10
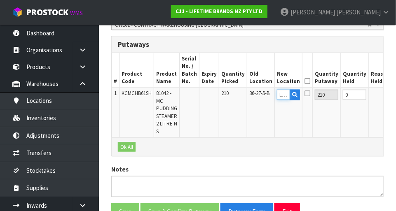
click at [277, 95] on input "text" at bounding box center [283, 95] width 13 height 10
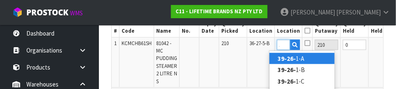
scroll to position [0, 11]
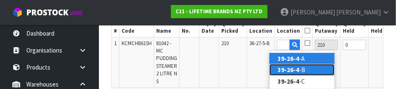
click at [310, 72] on link "39-26-4 -B" at bounding box center [302, 69] width 65 height 11
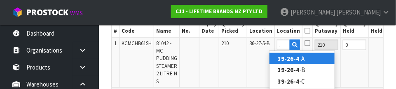
type input "39-26-4-B"
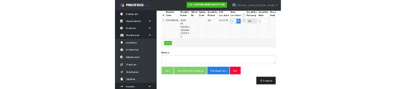
scroll to position [268, 0]
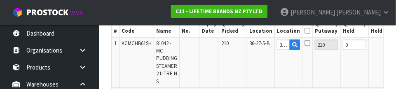
click at [305, 45] on icon at bounding box center [308, 43] width 6 height 7
click at [0, 0] on input "checkbox" at bounding box center [0, 0] width 0 height 0
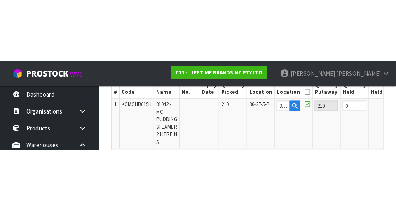
scroll to position [266, 0]
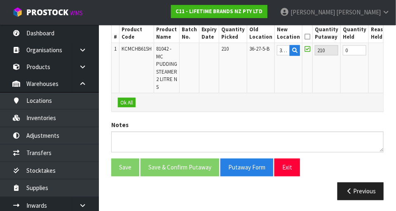
click at [394, 47] on button "OK" at bounding box center [400, 50] width 12 height 10
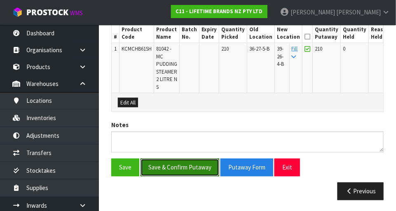
click at [190, 174] on button "Save & Confirm Putaway" at bounding box center [180, 168] width 79 height 18
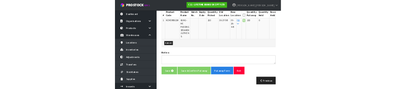
scroll to position [0, 0]
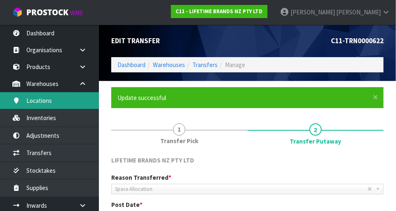
click at [55, 103] on link "Locations" at bounding box center [49, 100] width 99 height 17
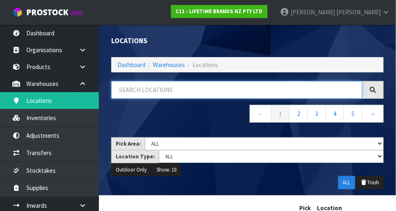
click at [178, 92] on input "text" at bounding box center [236, 90] width 251 height 18
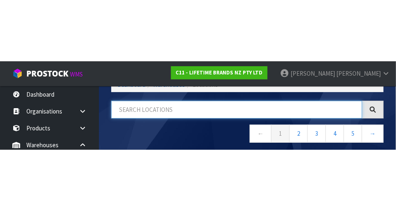
scroll to position [42, 0]
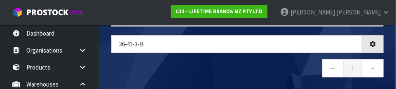
click at [246, 76] on nav "← 1 →" at bounding box center [247, 69] width 273 height 20
type input "36-41-3-B"
click at [138, 81] on div "36-41-3-B ← 1 →" at bounding box center [247, 60] width 285 height 50
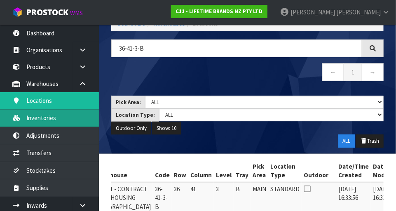
click at [68, 115] on link "Inventories" at bounding box center [49, 118] width 99 height 17
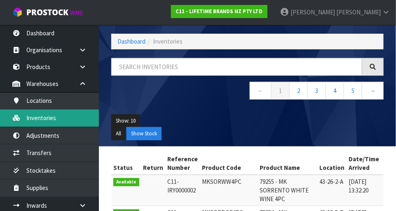
scroll to position [42, 0]
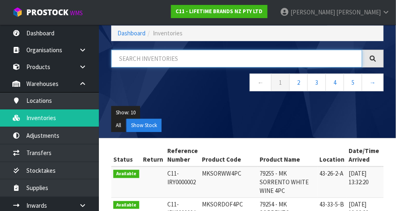
paste input "36-41-3-B"
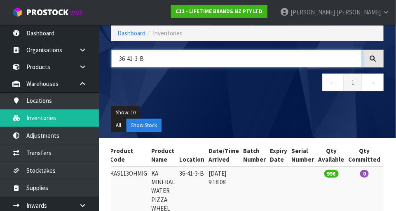
scroll to position [0, 94]
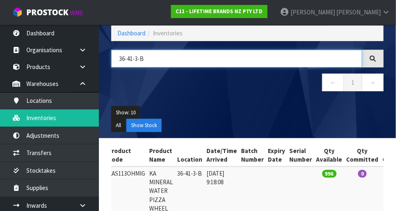
click at [165, 61] on input "36-41-3-B" at bounding box center [236, 59] width 251 height 18
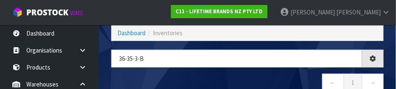
click at [242, 80] on nav "← 1 →" at bounding box center [247, 83] width 273 height 20
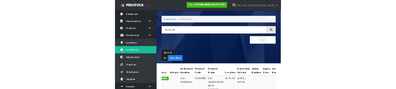
scroll to position [17, 0]
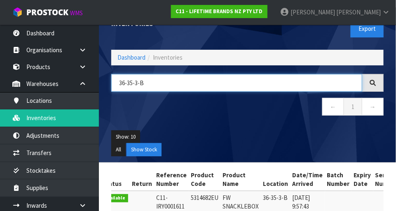
click at [163, 86] on input "36-35-3-B" at bounding box center [236, 83] width 251 height 18
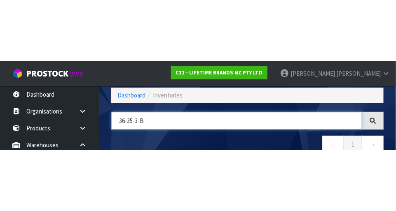
scroll to position [56, 0]
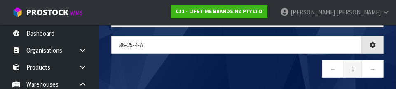
click at [208, 70] on nav "← 1 →" at bounding box center [247, 70] width 273 height 20
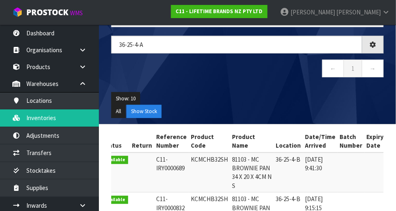
scroll to position [46, 0]
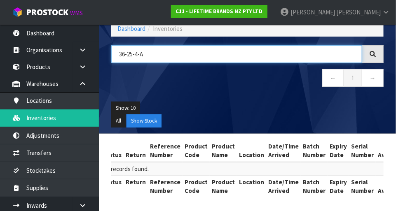
click at [163, 53] on input "36-25-4-A" at bounding box center [236, 54] width 251 height 18
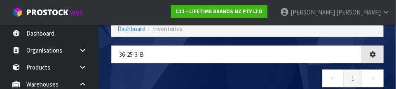
click at [236, 73] on nav "← 1 →" at bounding box center [247, 79] width 273 height 20
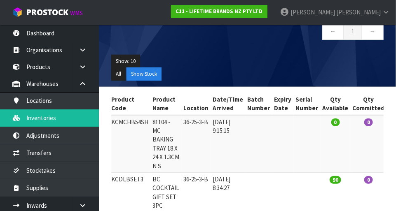
scroll to position [0, 74]
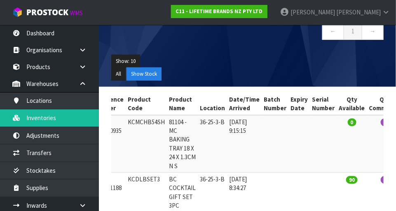
copy td "KCDLBSET3"
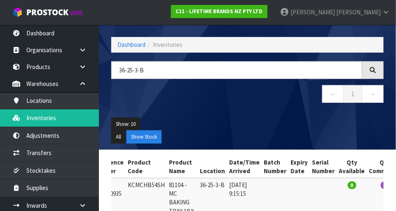
scroll to position [0, 0]
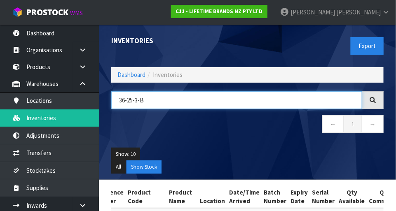
click at [160, 101] on input "36-25-3-B" at bounding box center [236, 101] width 251 height 18
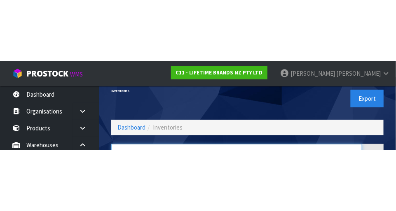
scroll to position [56, 0]
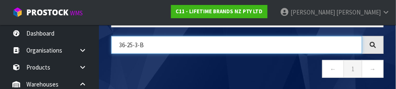
click at [136, 47] on input "36-25-3-B" at bounding box center [236, 45] width 251 height 18
click at [138, 47] on input "36-25-3-B" at bounding box center [236, 45] width 251 height 18
paste input "KCDLBSET3"
type input "KCDLBSET3"
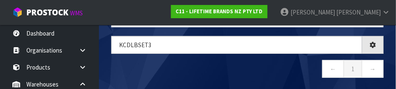
click at [285, 73] on nav "← 1 →" at bounding box center [247, 70] width 273 height 20
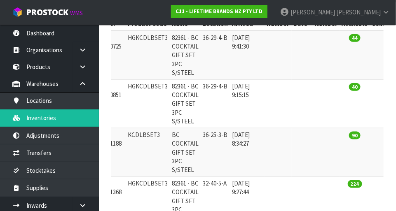
scroll to position [181, 0]
